Goal: Check status: Check status

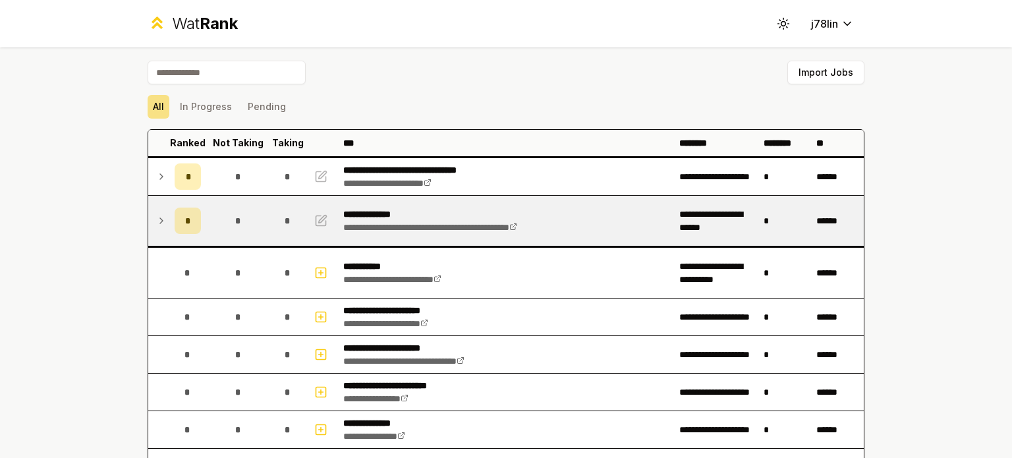
click at [160, 218] on icon at bounding box center [161, 220] width 3 height 5
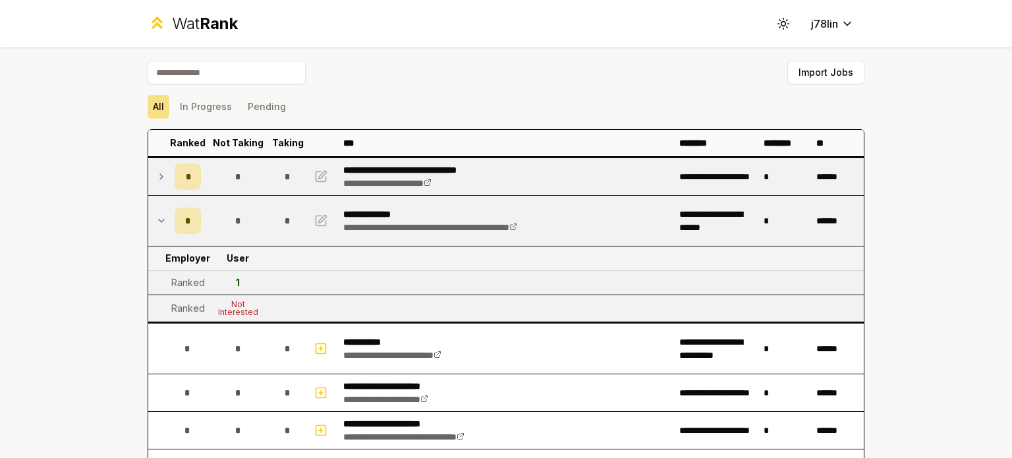
click at [160, 179] on icon at bounding box center [161, 176] width 3 height 5
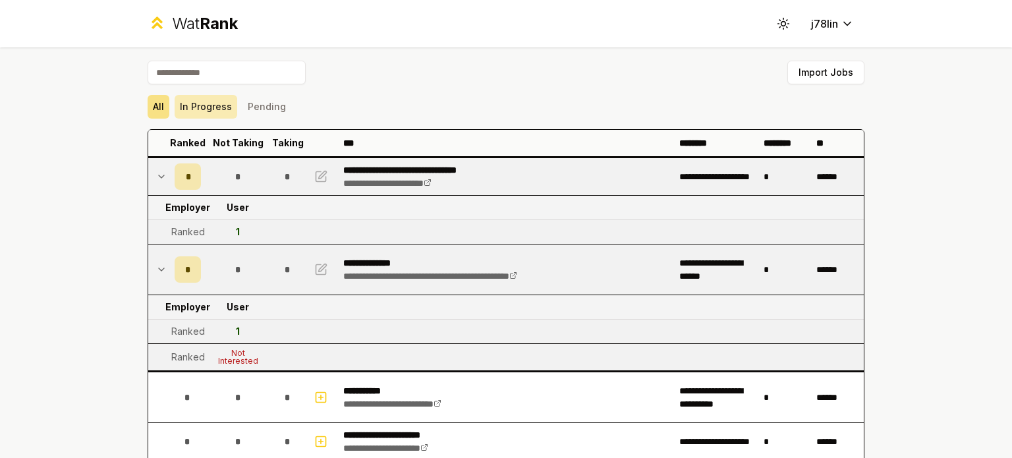
click at [200, 109] on button "In Progress" at bounding box center [206, 107] width 63 height 24
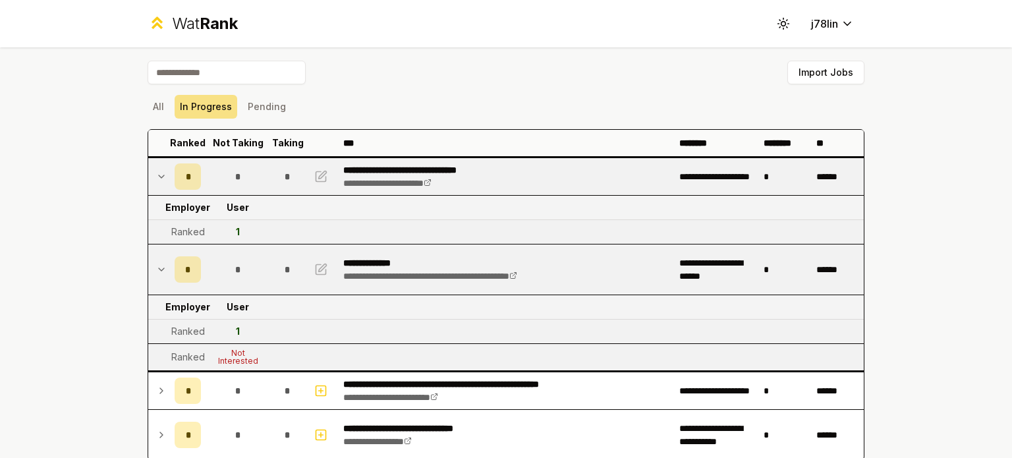
drag, startPoint x: 158, startPoint y: 179, endPoint x: 149, endPoint y: 190, distance: 14.1
click at [149, 190] on td at bounding box center [158, 176] width 21 height 37
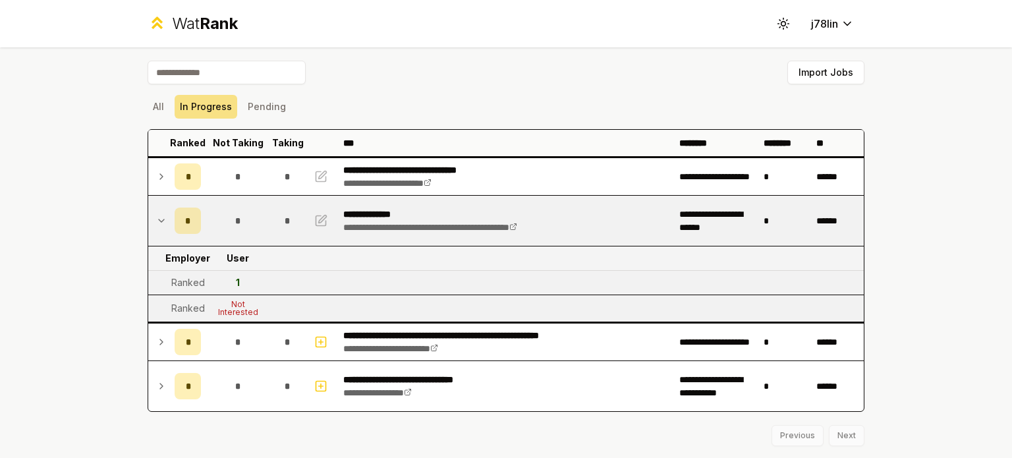
click at [156, 221] on icon at bounding box center [161, 221] width 11 height 16
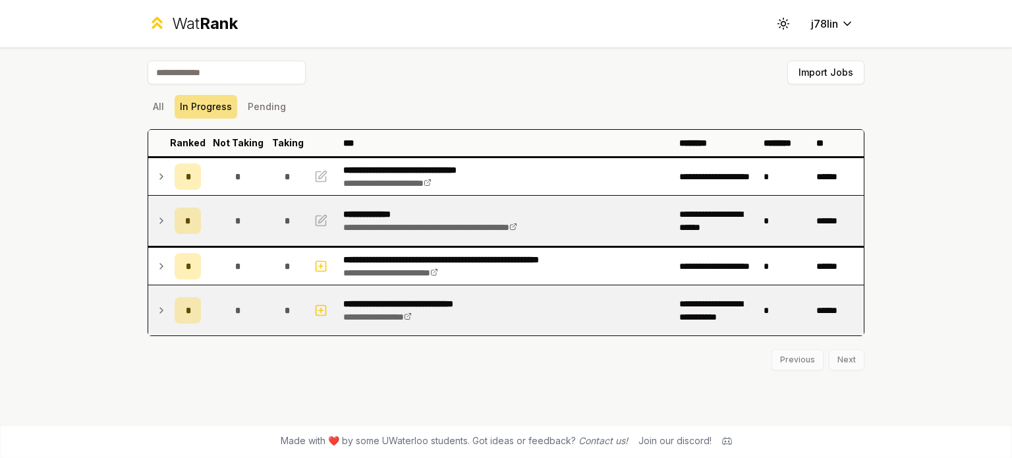
click at [165, 307] on icon at bounding box center [161, 311] width 11 height 16
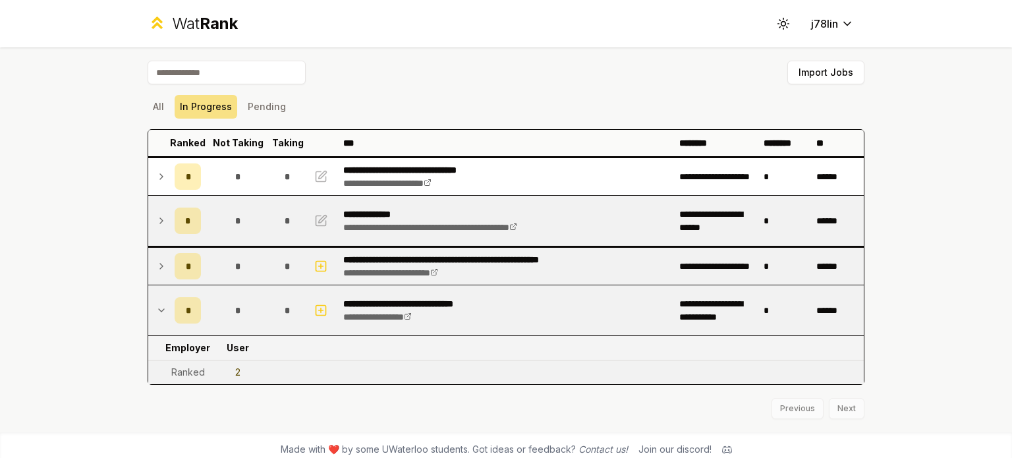
click at [159, 259] on icon at bounding box center [161, 266] width 11 height 16
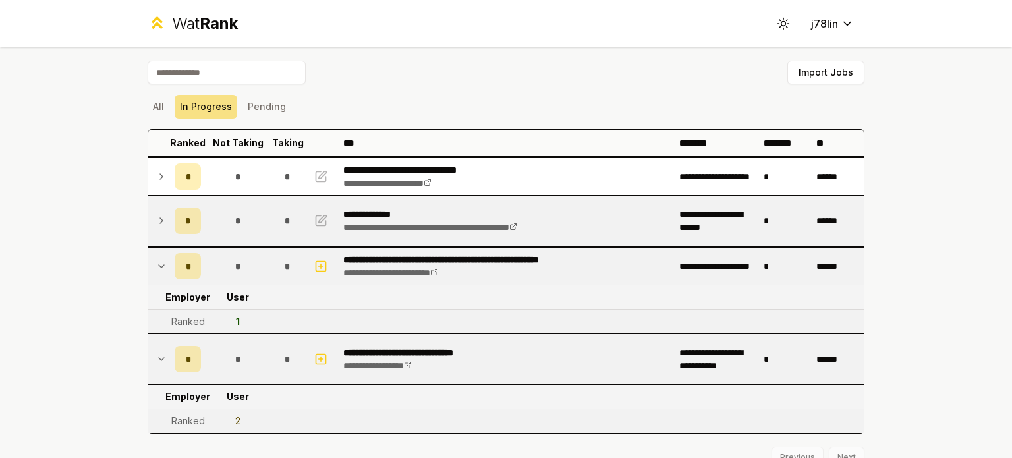
click at [160, 218] on icon at bounding box center [161, 220] width 3 height 5
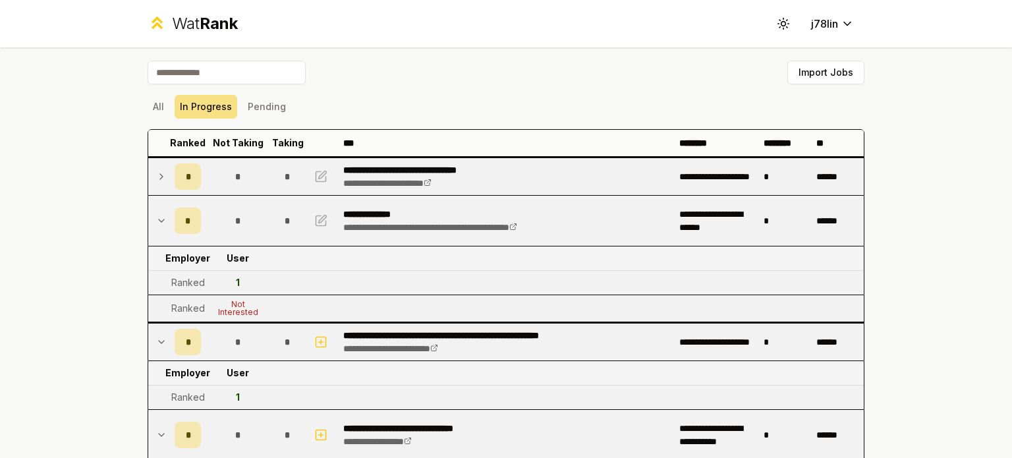
click at [157, 175] on icon at bounding box center [161, 177] width 11 height 16
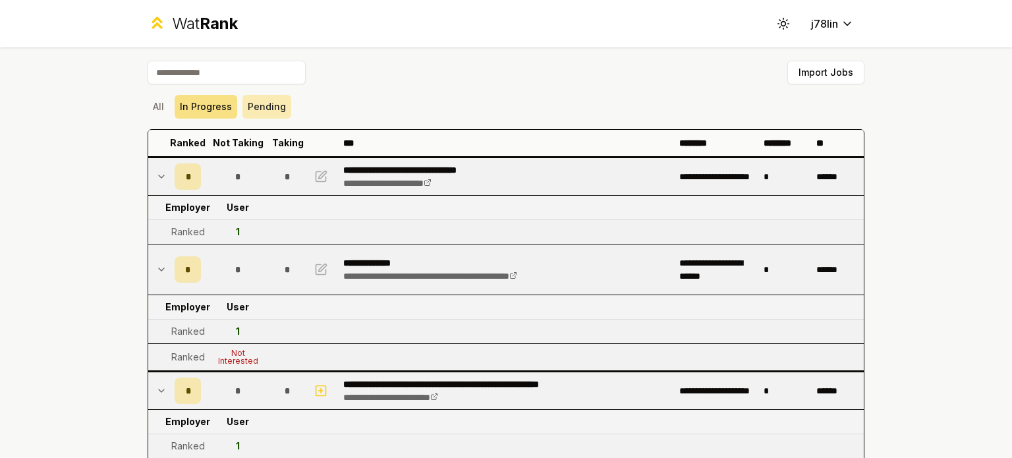
click at [243, 105] on button "Pending" at bounding box center [267, 107] width 49 height 24
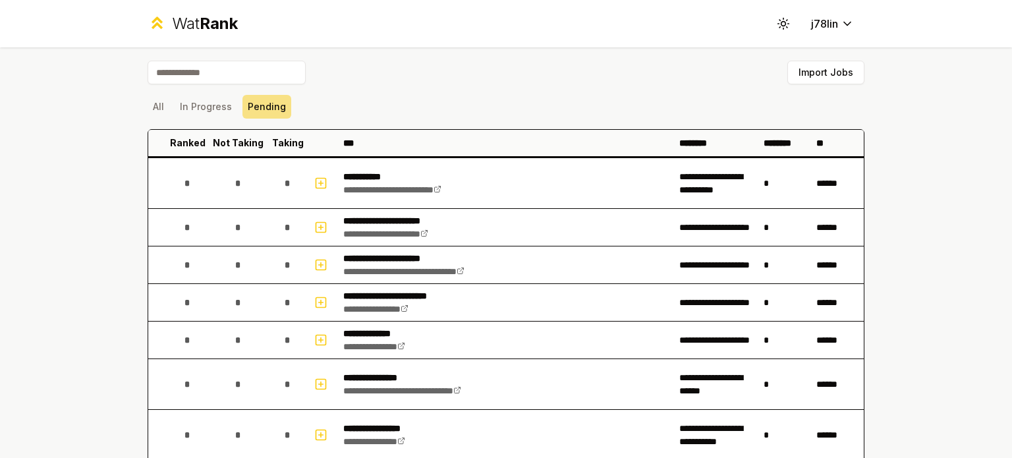
click at [148, 105] on button "All" at bounding box center [159, 107] width 22 height 24
